Goal: Task Accomplishment & Management: Complete application form

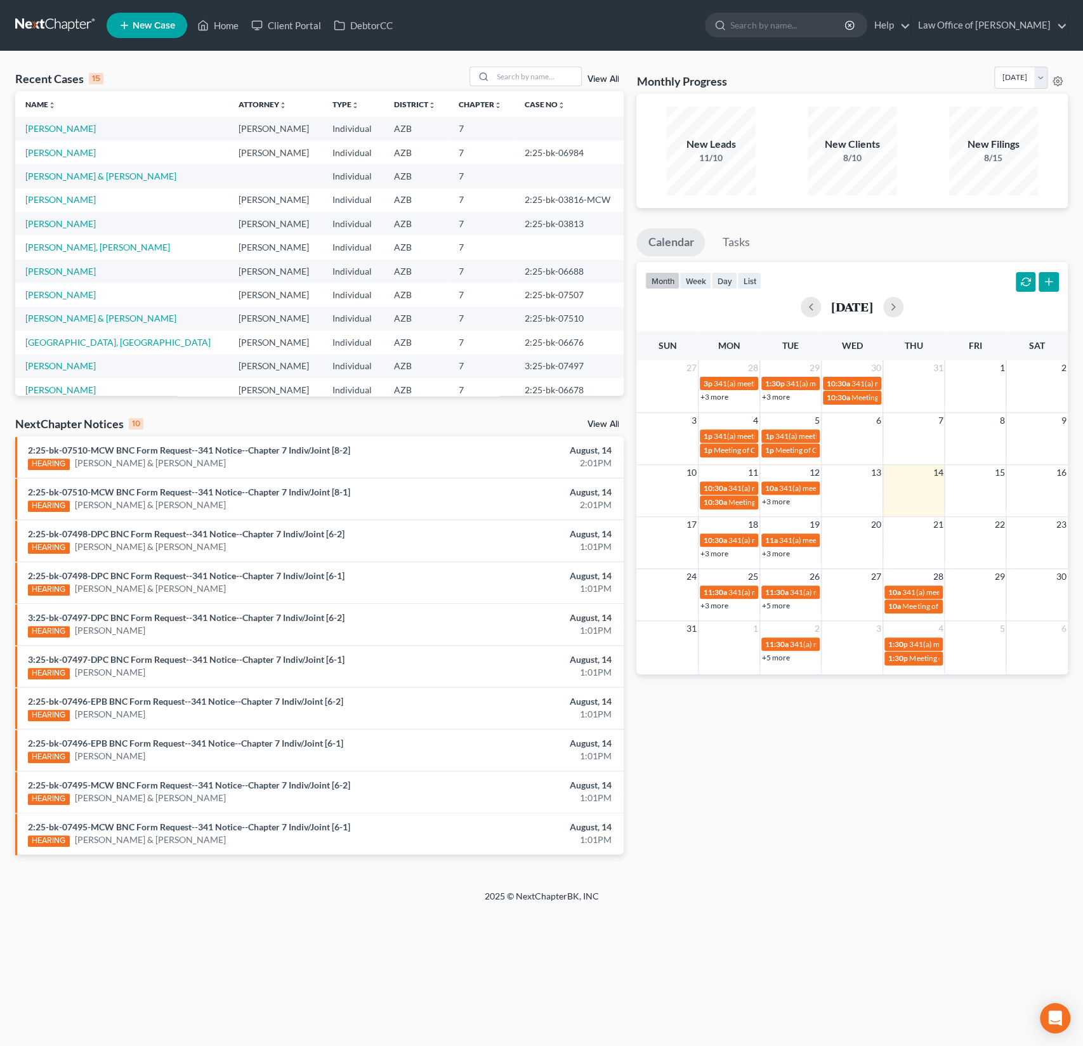
click at [153, 32] on link "New Case" at bounding box center [147, 25] width 81 height 25
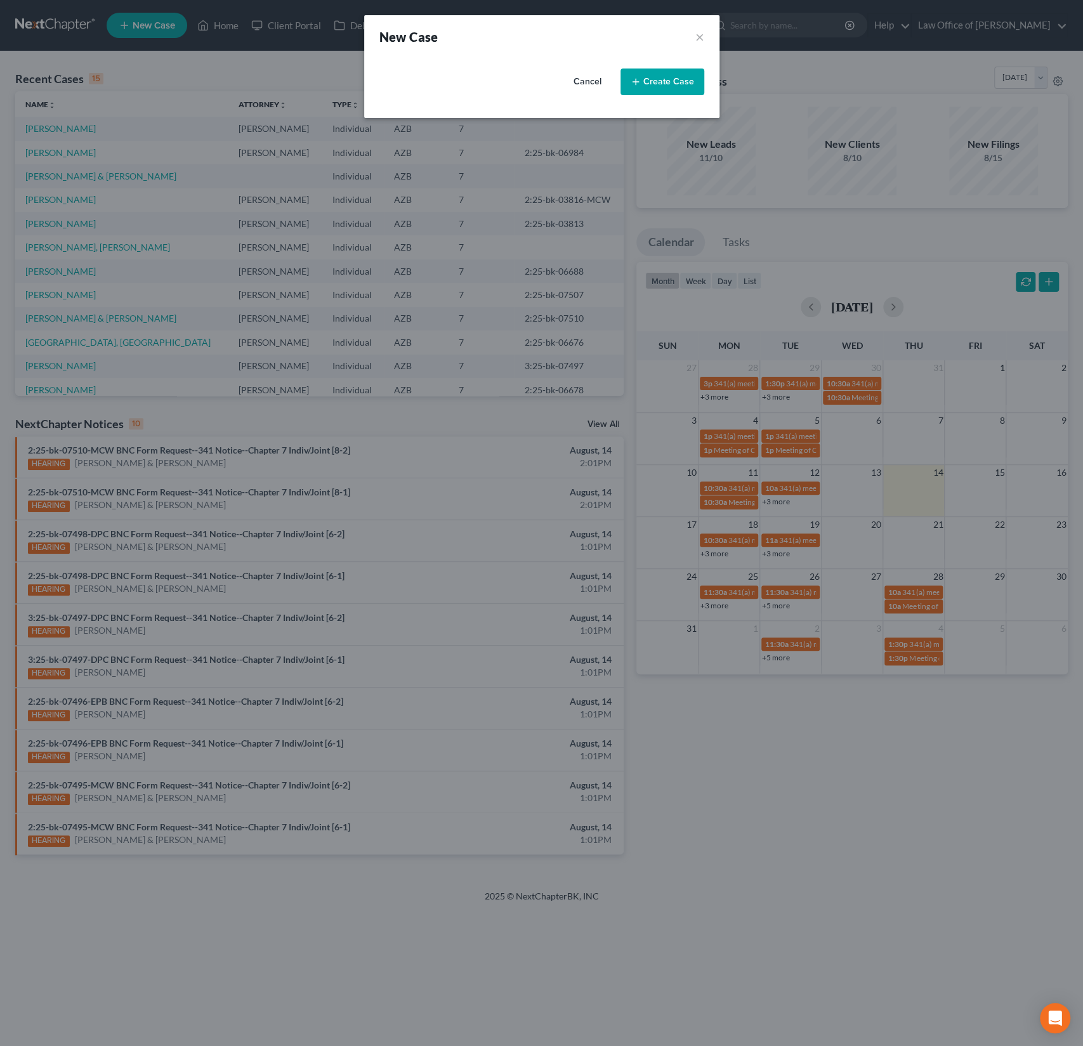
select select "4"
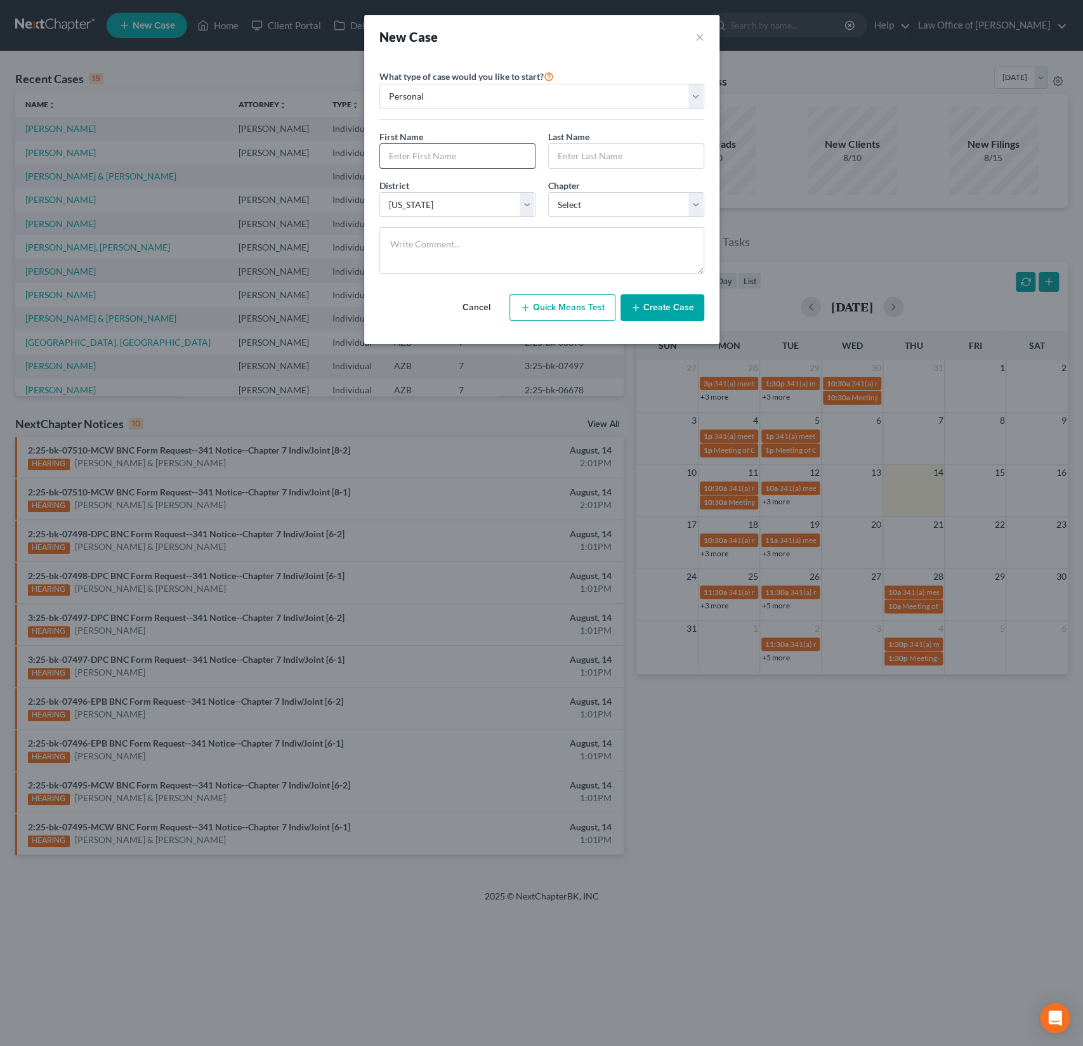
click at [422, 158] on input "text" at bounding box center [457, 156] width 155 height 24
type input "[PERSON_NAME]"
type input "Ban"
click at [582, 204] on select "Select 7 11 12 13" at bounding box center [626, 204] width 156 height 25
select select "0"
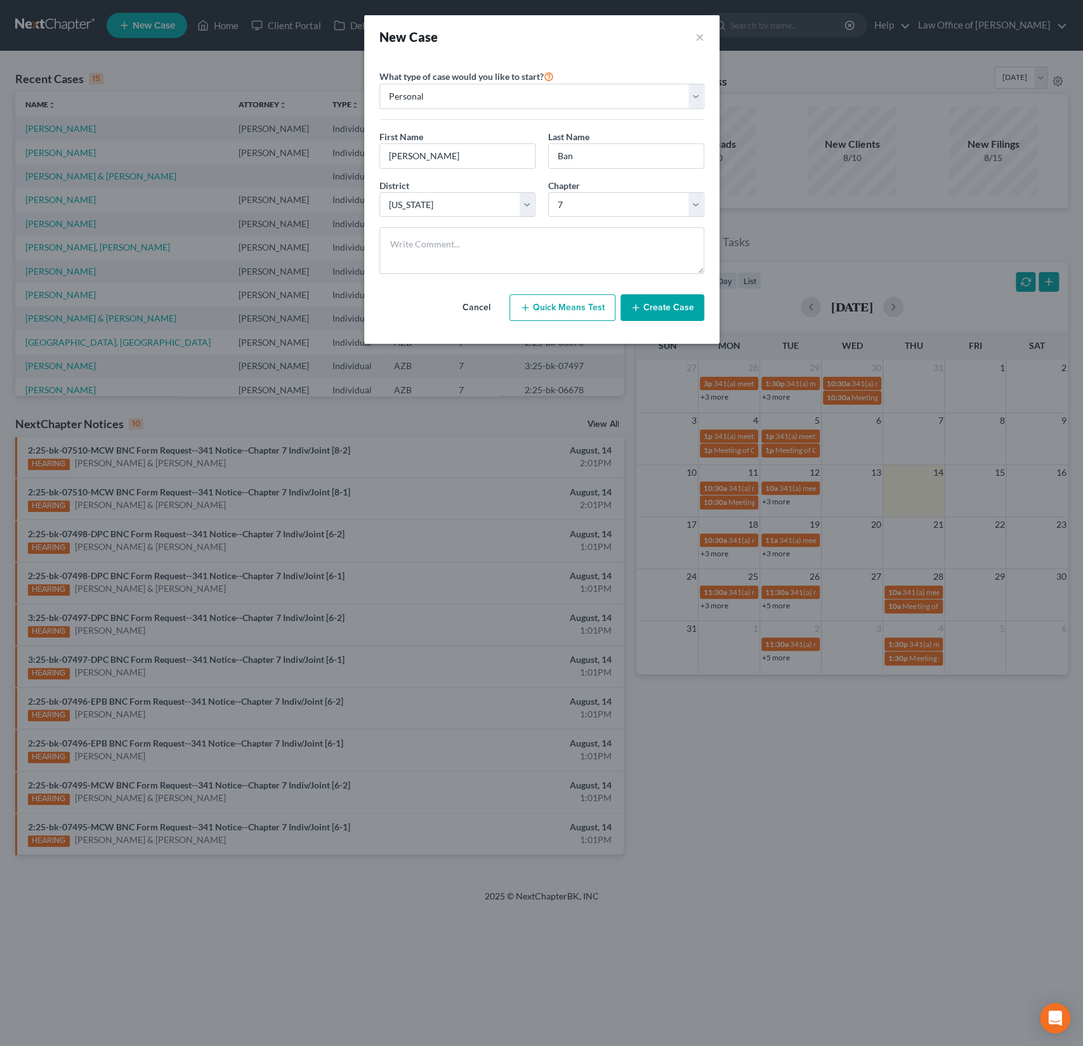
click at [681, 309] on button "Create Case" at bounding box center [662, 307] width 84 height 27
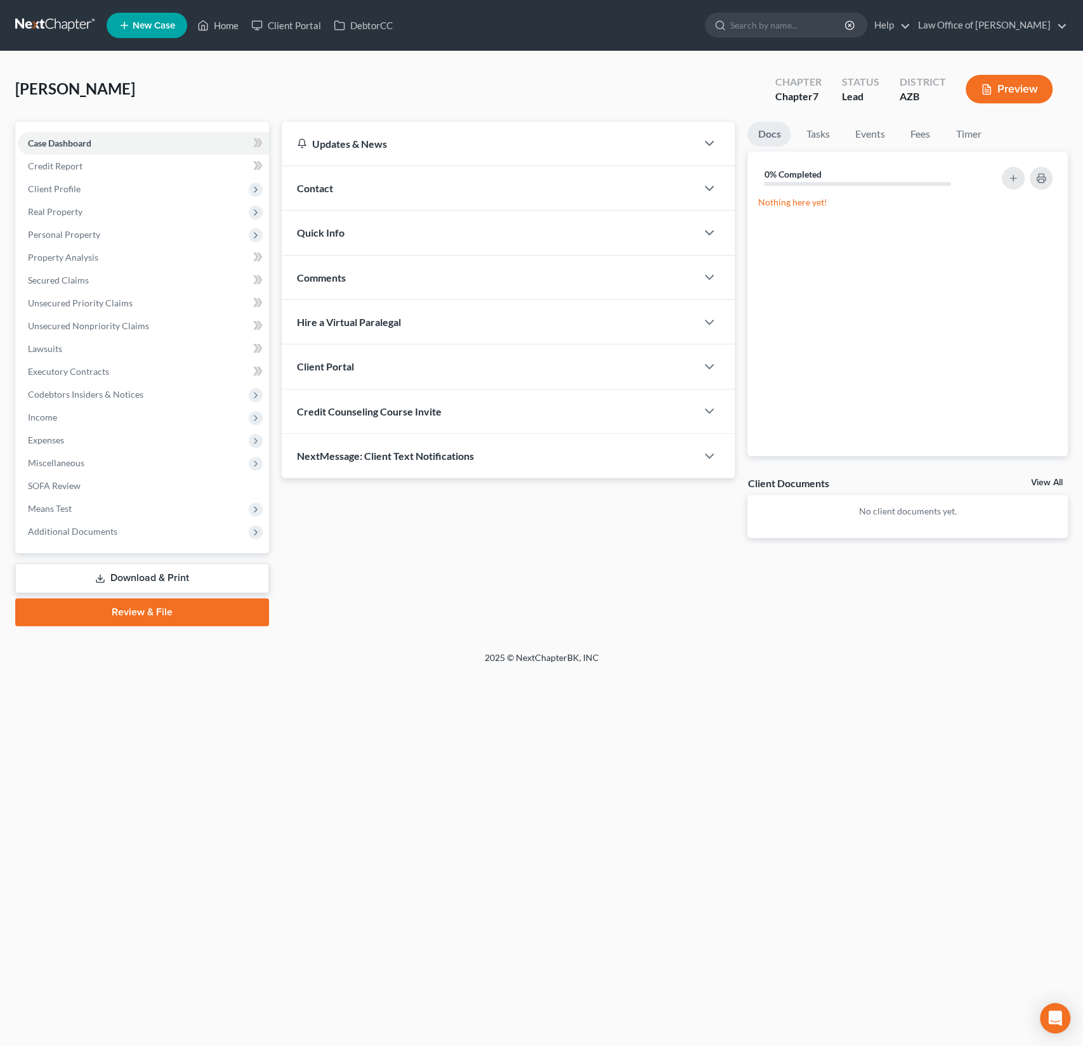
click at [379, 415] on span "Credit Counseling Course Invite" at bounding box center [369, 411] width 145 height 12
click at [358, 459] on input "text" at bounding box center [436, 462] width 277 height 24
paste input "[EMAIL_ADDRESS][DOMAIN_NAME]"
type input "[EMAIL_ADDRESS][DOMAIN_NAME]"
click at [664, 457] on button "Send Email" at bounding box center [653, 461] width 133 height 25
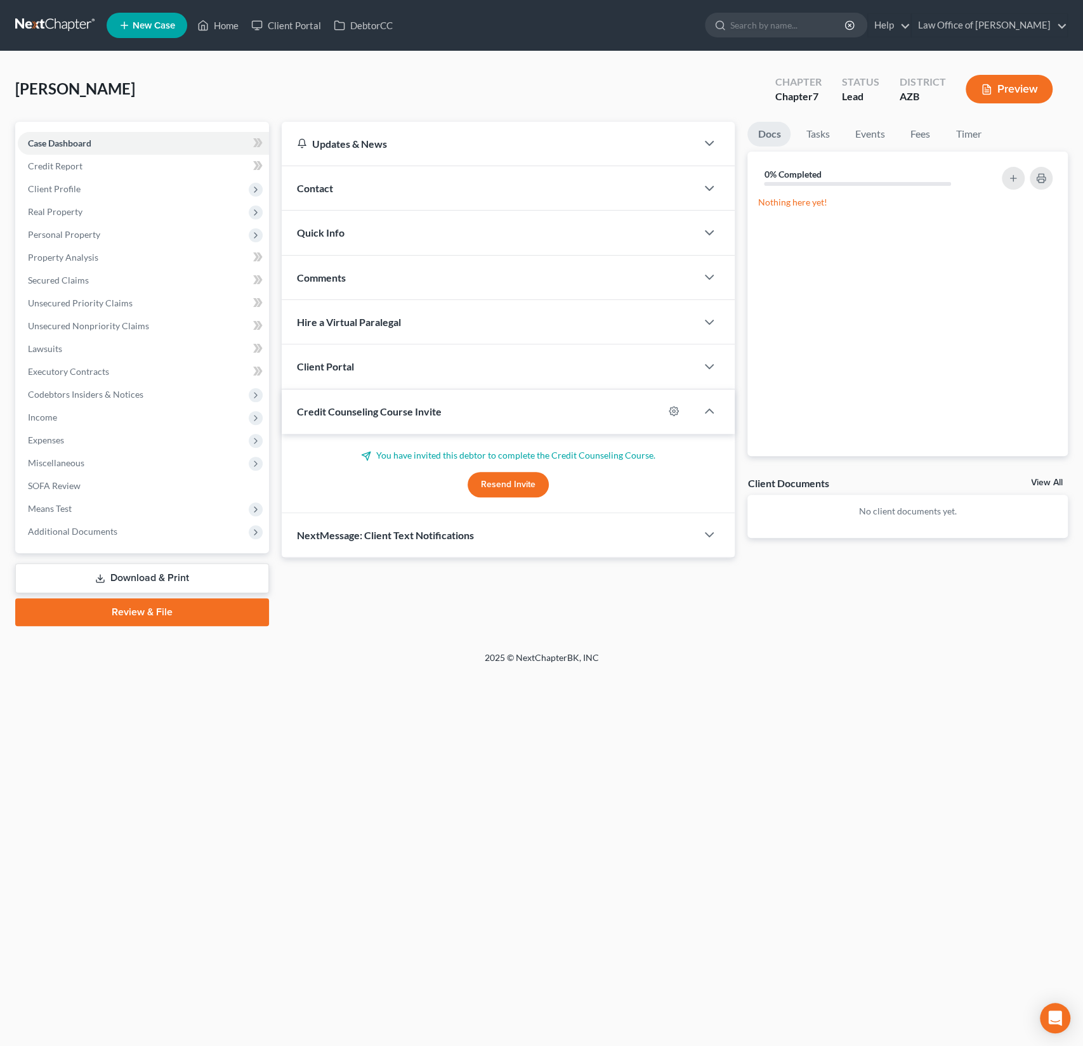
click at [368, 371] on div "Client Portal" at bounding box center [490, 366] width 416 height 44
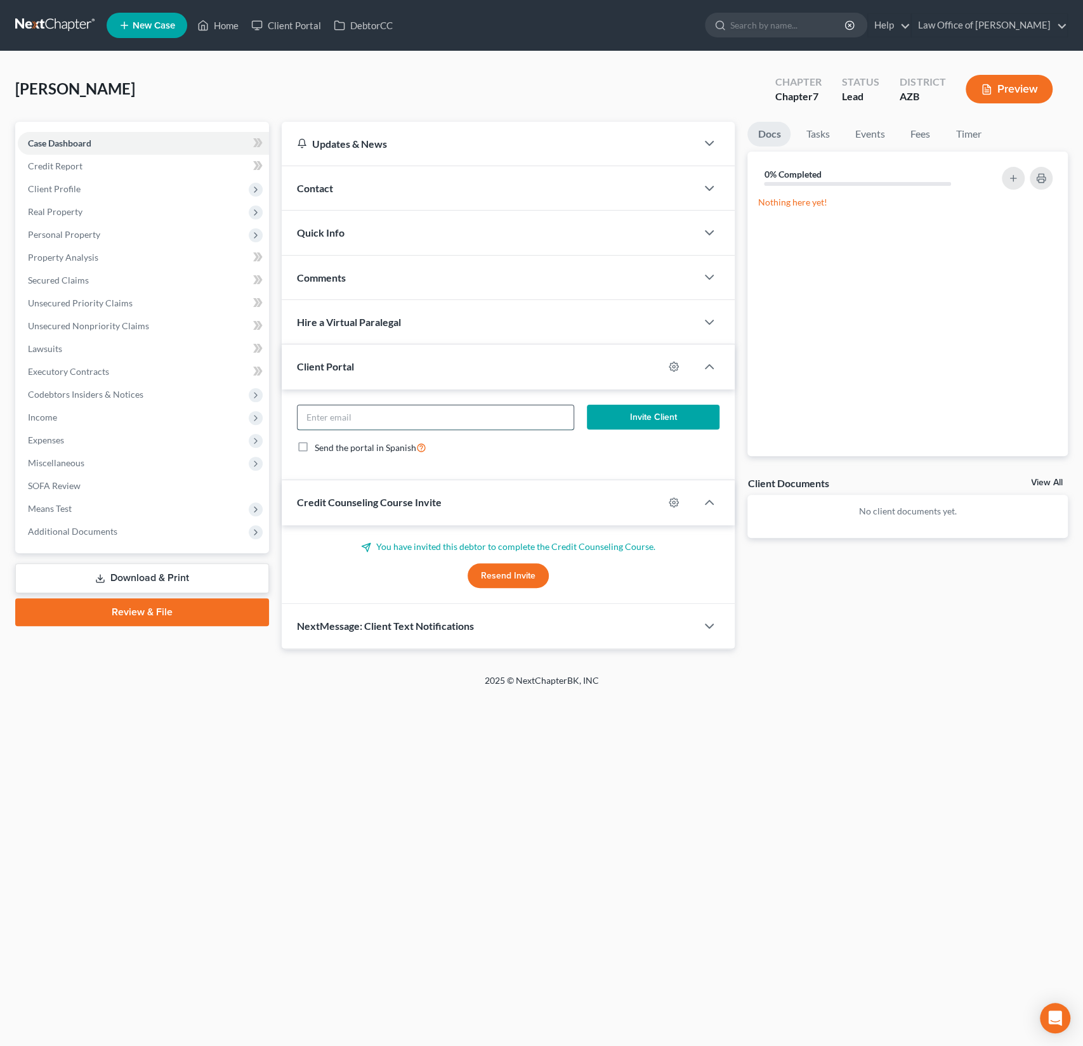
click at [365, 417] on input "email" at bounding box center [436, 417] width 277 height 24
paste input "[EMAIL_ADDRESS][DOMAIN_NAME]"
type input "[EMAIL_ADDRESS][DOMAIN_NAME]"
click at [662, 414] on button "Invite Client" at bounding box center [653, 417] width 133 height 25
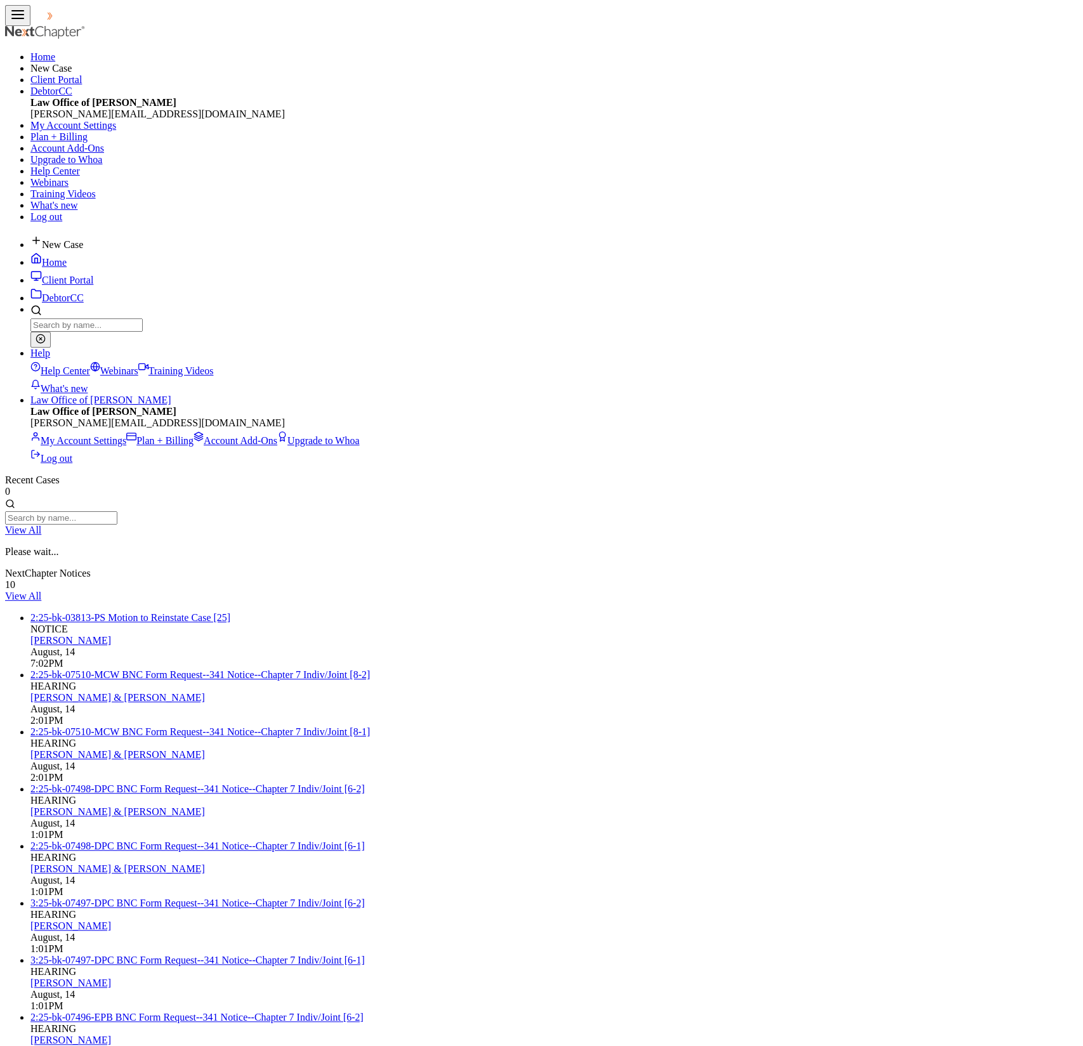
click at [93, 275] on link "Client Portal" at bounding box center [61, 280] width 63 height 11
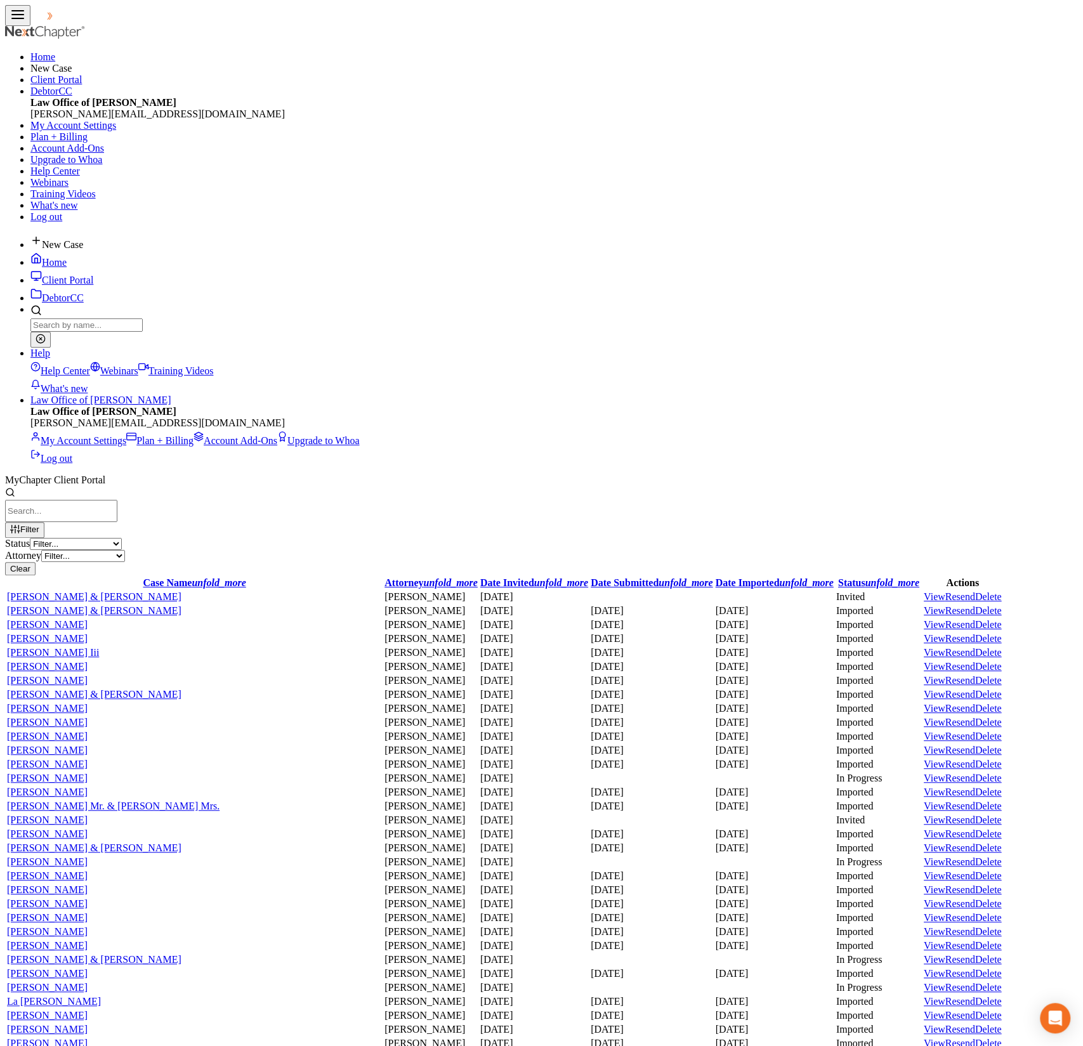
click at [117, 500] on input "search" at bounding box center [61, 511] width 112 height 22
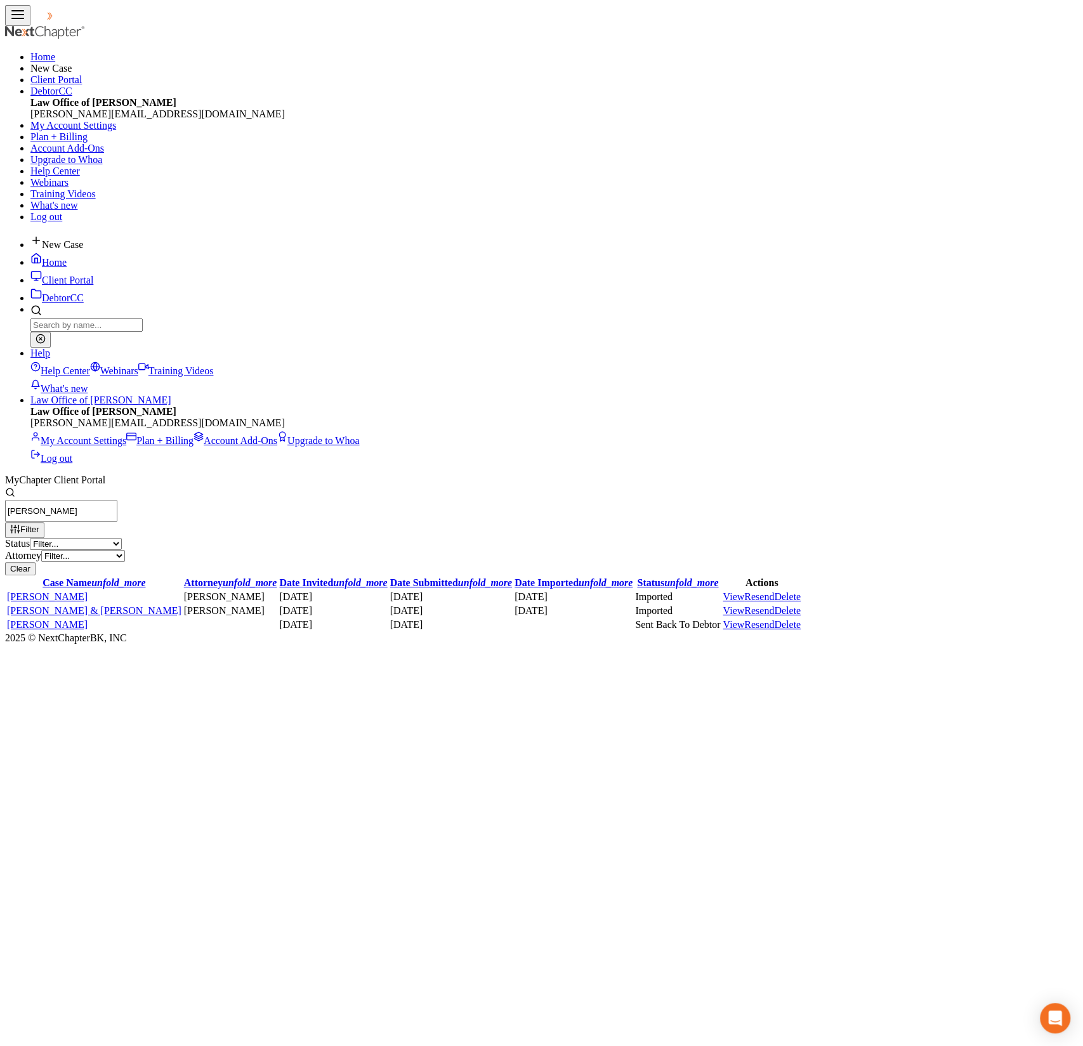
type input "julie"
click at [744, 619] on link "View" at bounding box center [734, 624] width 22 height 11
